Goal: Navigation & Orientation: Find specific page/section

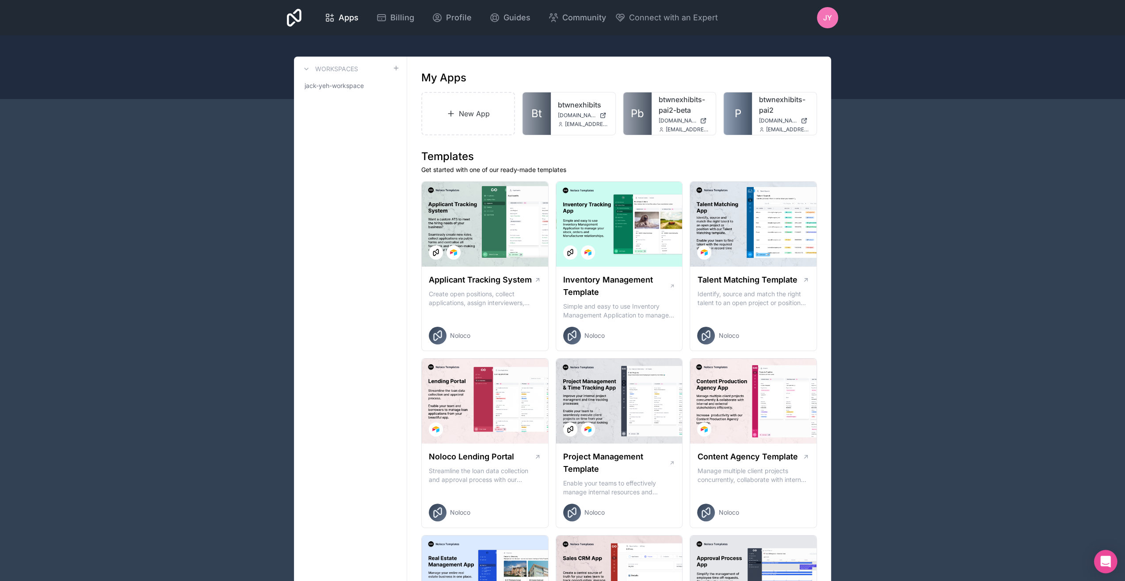
click at [1100, 558] on div "Open Intercom Messenger" at bounding box center [1105, 561] width 23 height 23
click at [550, 117] on link "Bt" at bounding box center [536, 113] width 28 height 42
click at [732, 109] on link "P" at bounding box center [738, 113] width 28 height 42
